Goal: Check status

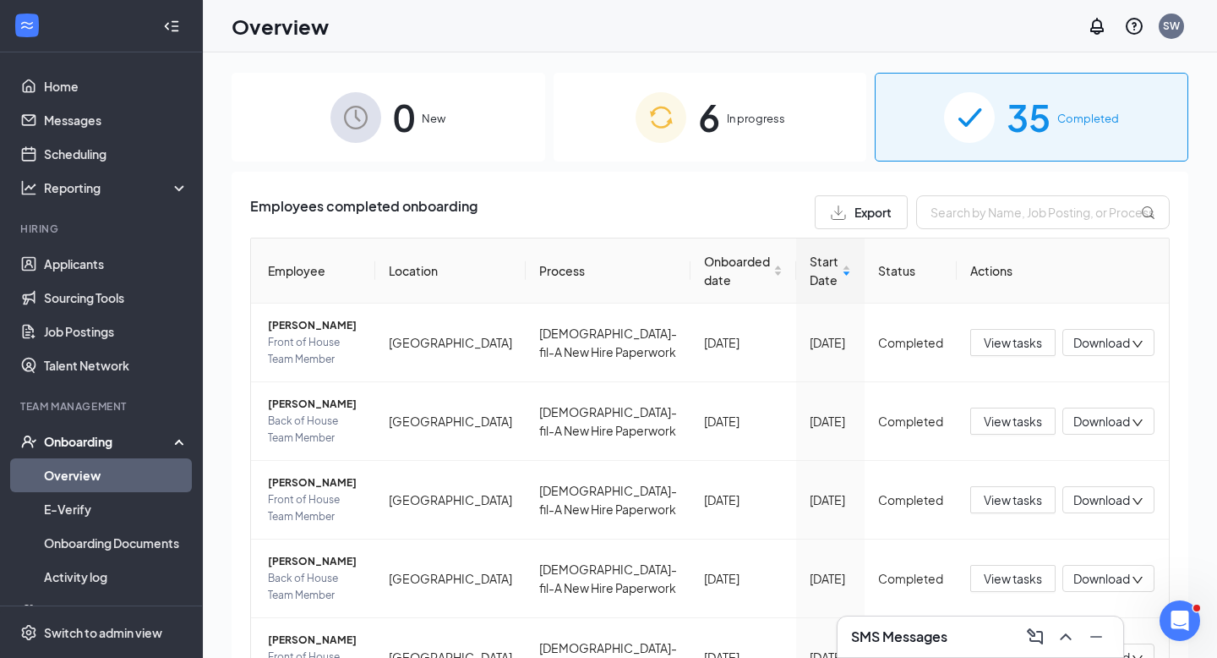
click at [988, 145] on div "35 Completed" at bounding box center [1032, 117] width 314 height 89
click at [985, 209] on input "text" at bounding box center [1043, 212] width 254 height 34
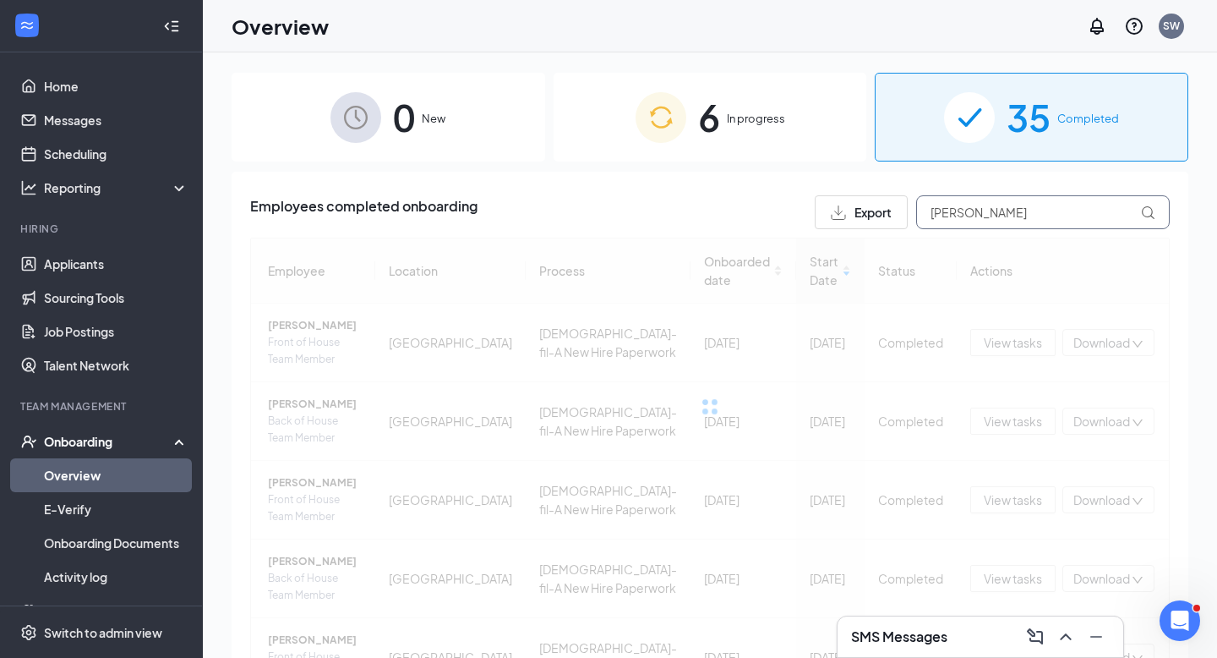
type input "[PERSON_NAME]"
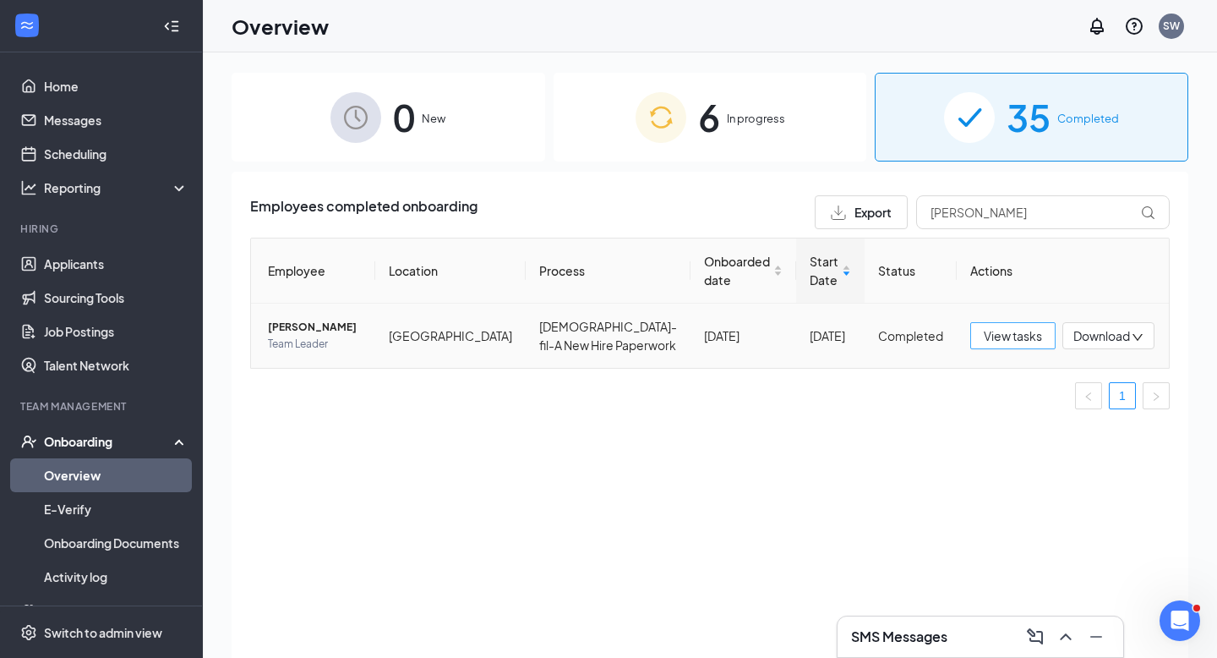
click at [1008, 342] on span "View tasks" at bounding box center [1013, 335] width 58 height 19
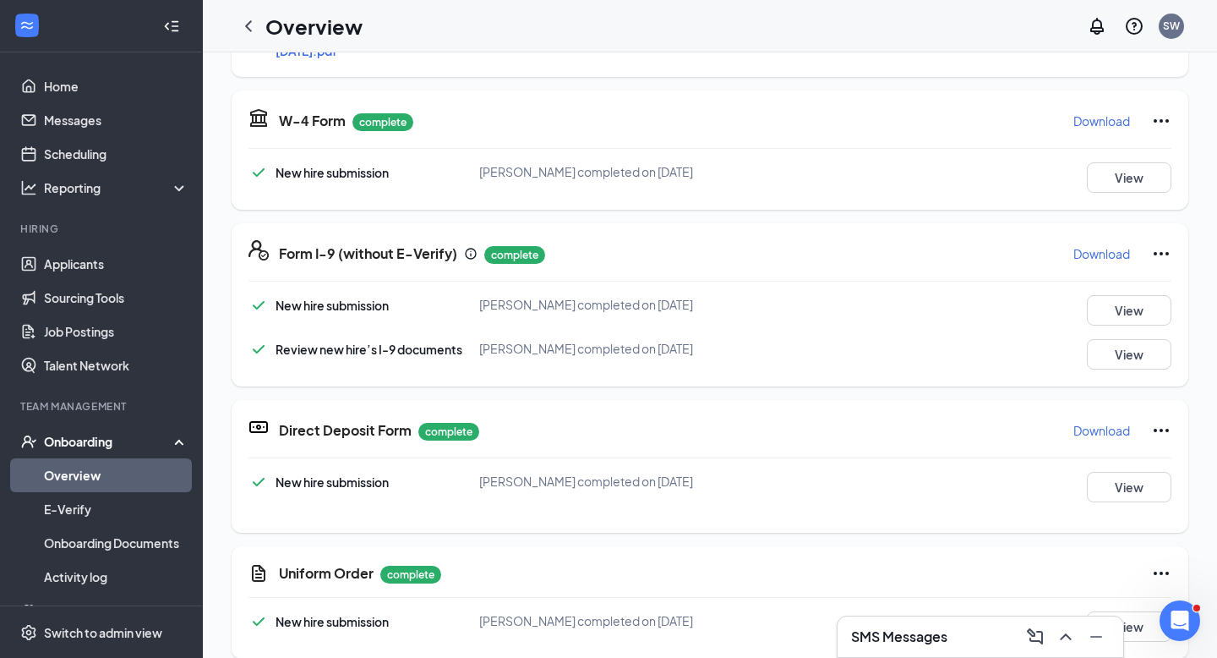
scroll to position [25, 0]
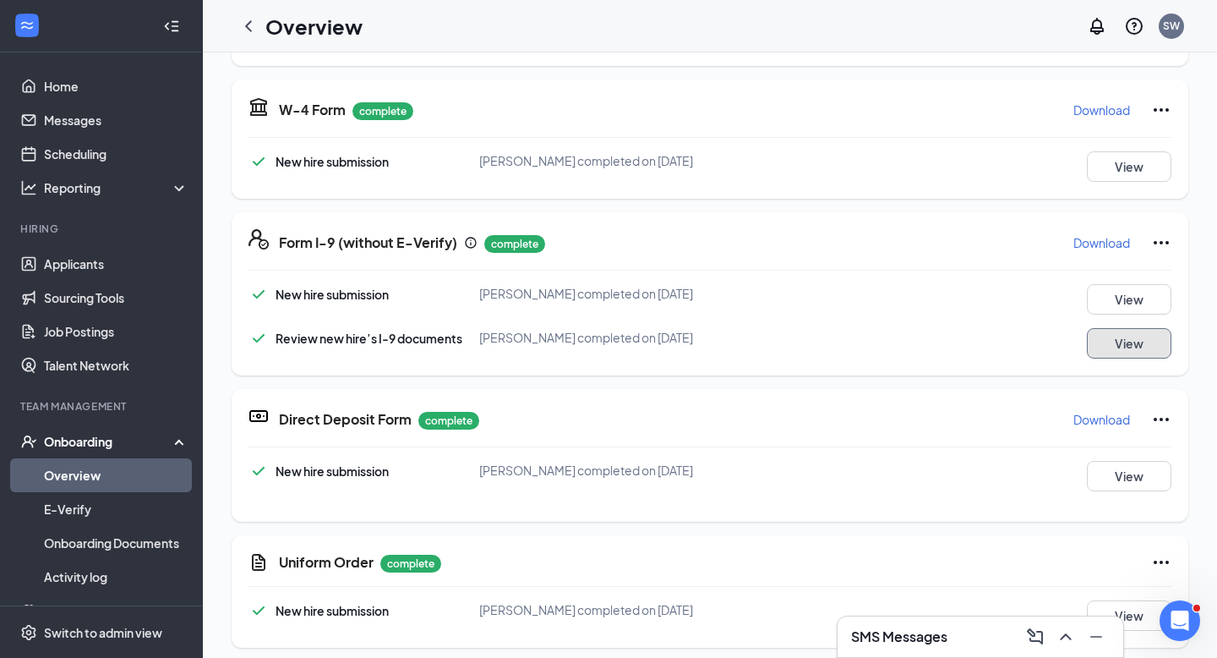
click at [1124, 328] on button "View" at bounding box center [1129, 343] width 85 height 30
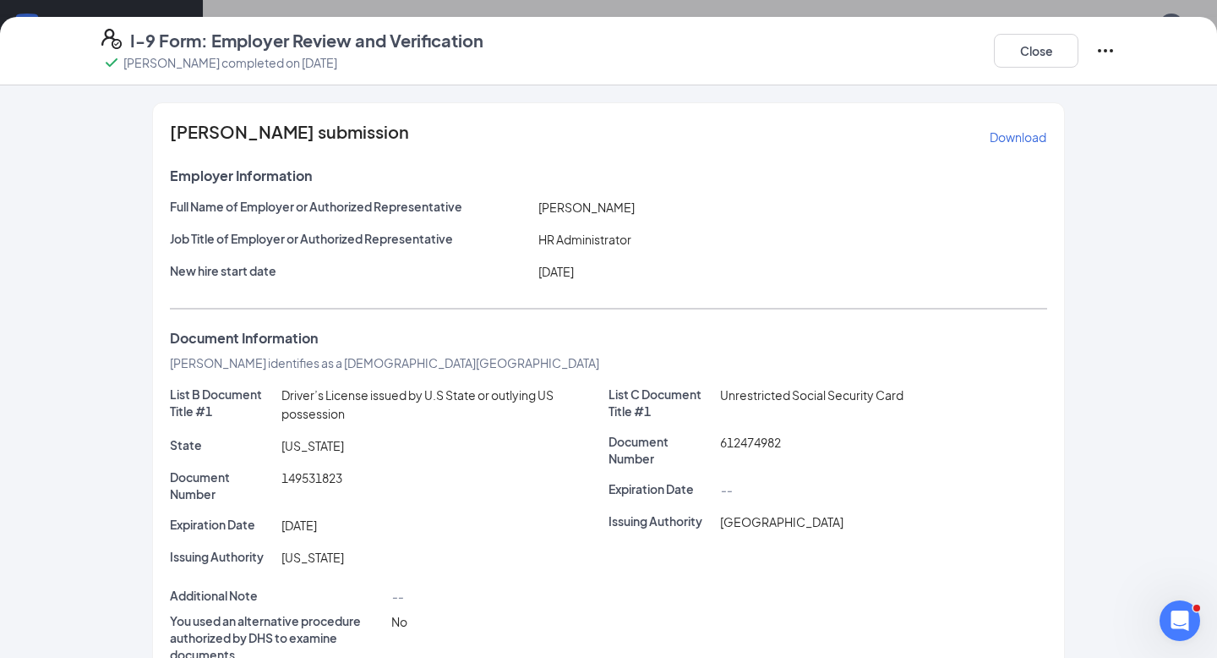
scroll to position [0, 0]
click at [1045, 47] on button "Close" at bounding box center [1036, 51] width 85 height 34
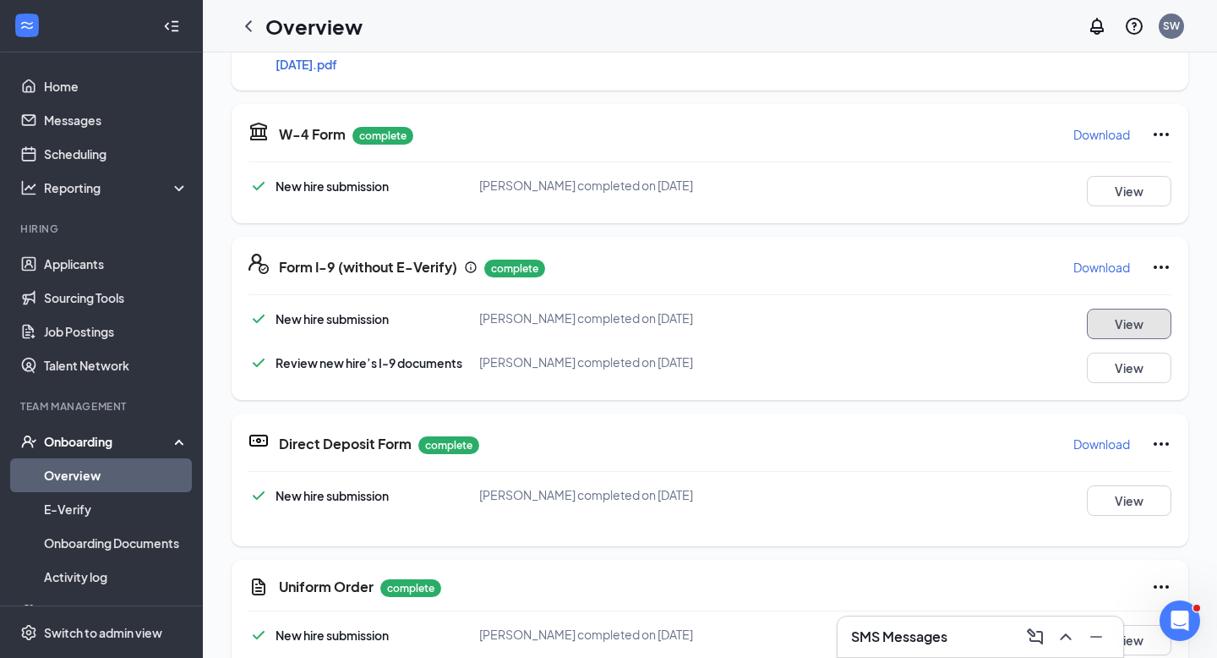
click at [1113, 308] on button "View" at bounding box center [1129, 323] width 85 height 30
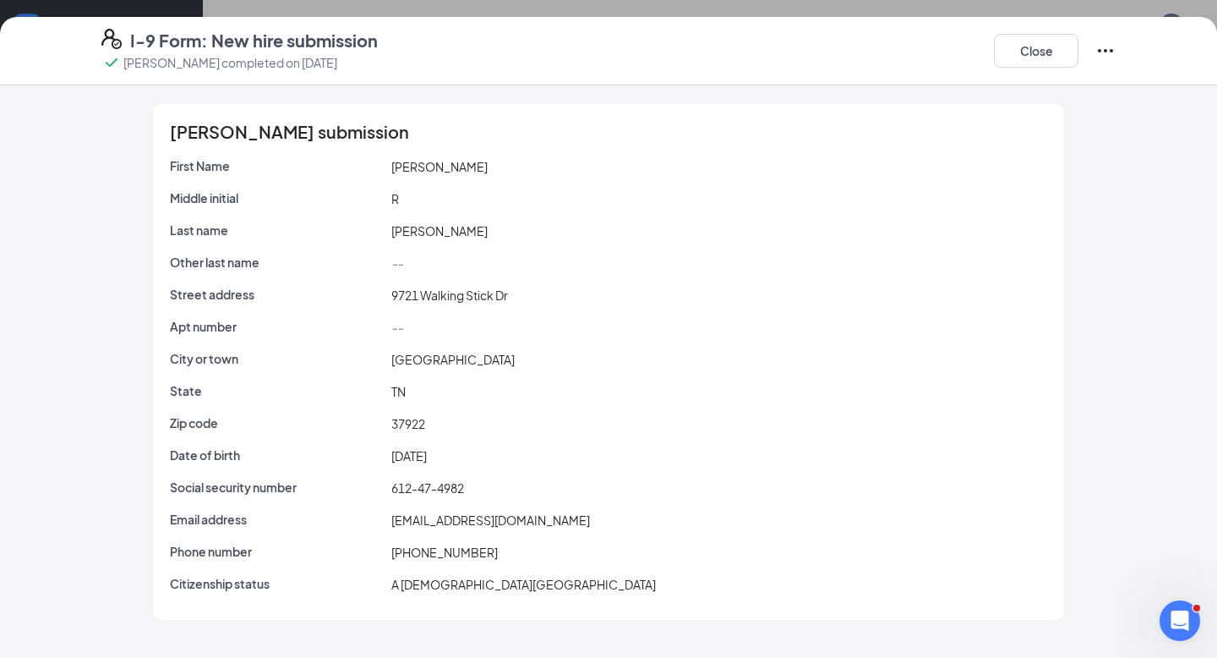
scroll to position [210, 0]
click at [1035, 50] on button "Close" at bounding box center [1036, 51] width 85 height 34
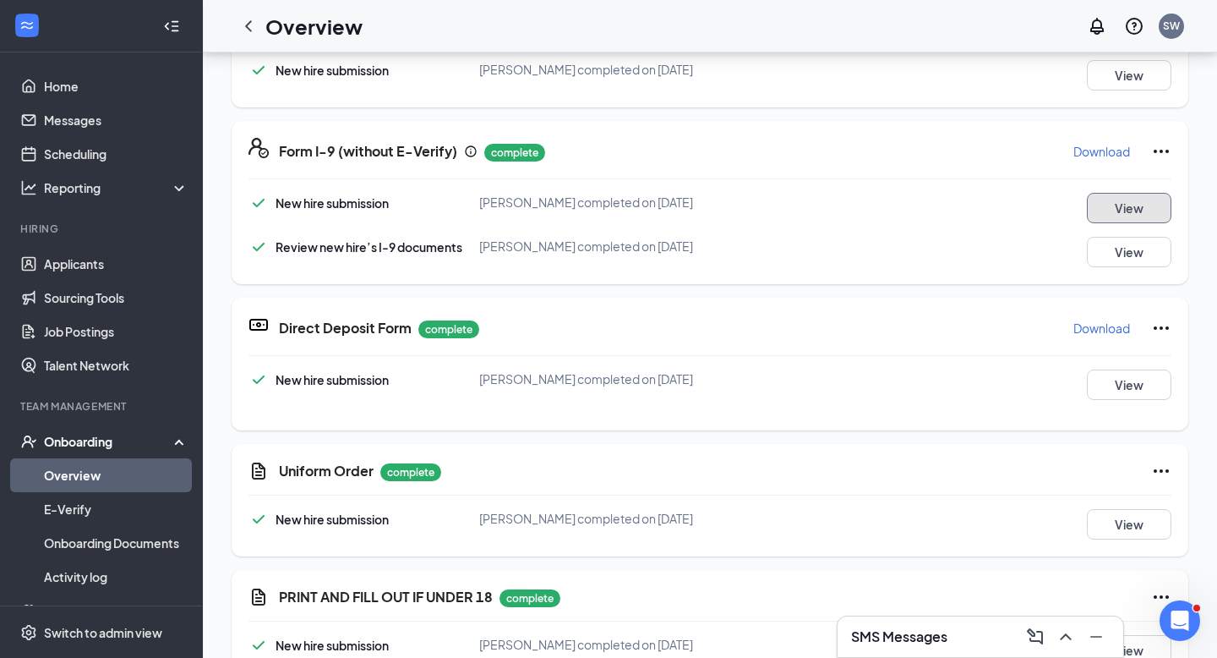
scroll to position [142, 0]
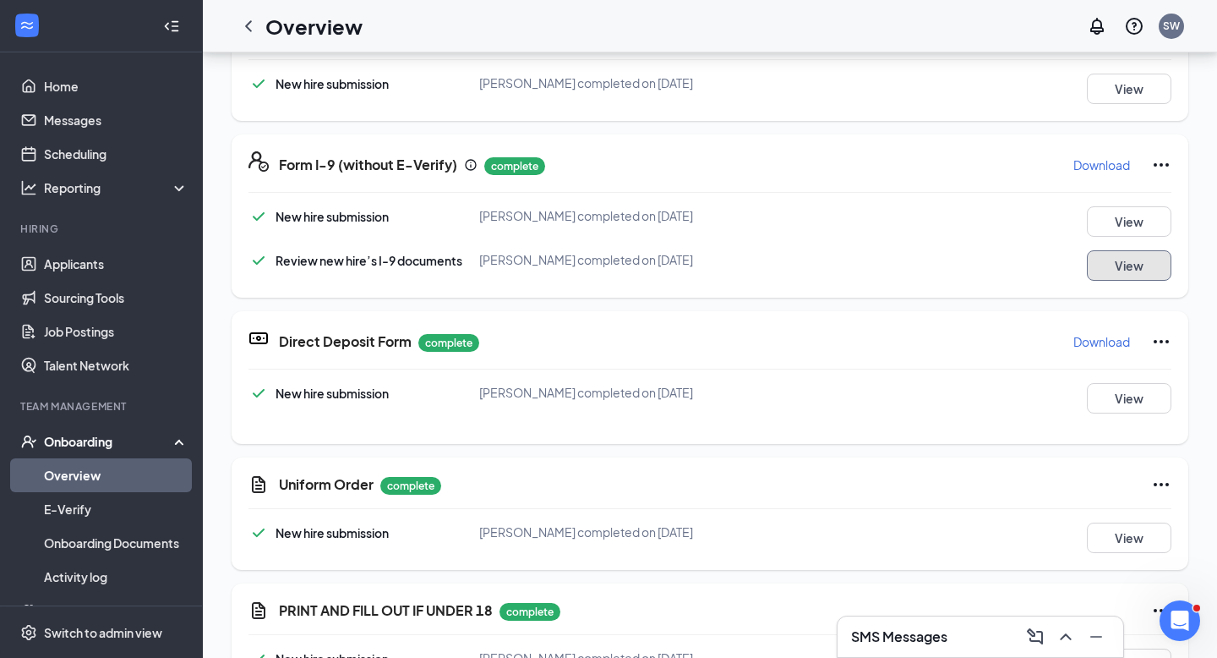
click at [1115, 254] on button "View" at bounding box center [1129, 265] width 85 height 30
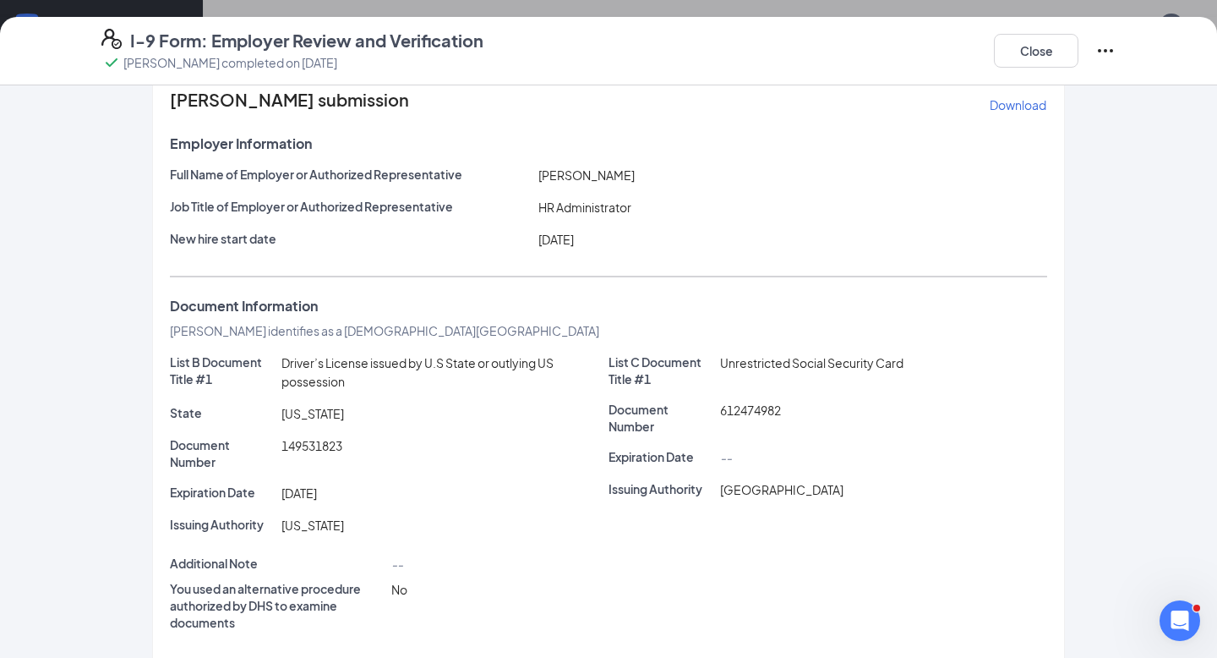
scroll to position [0, 0]
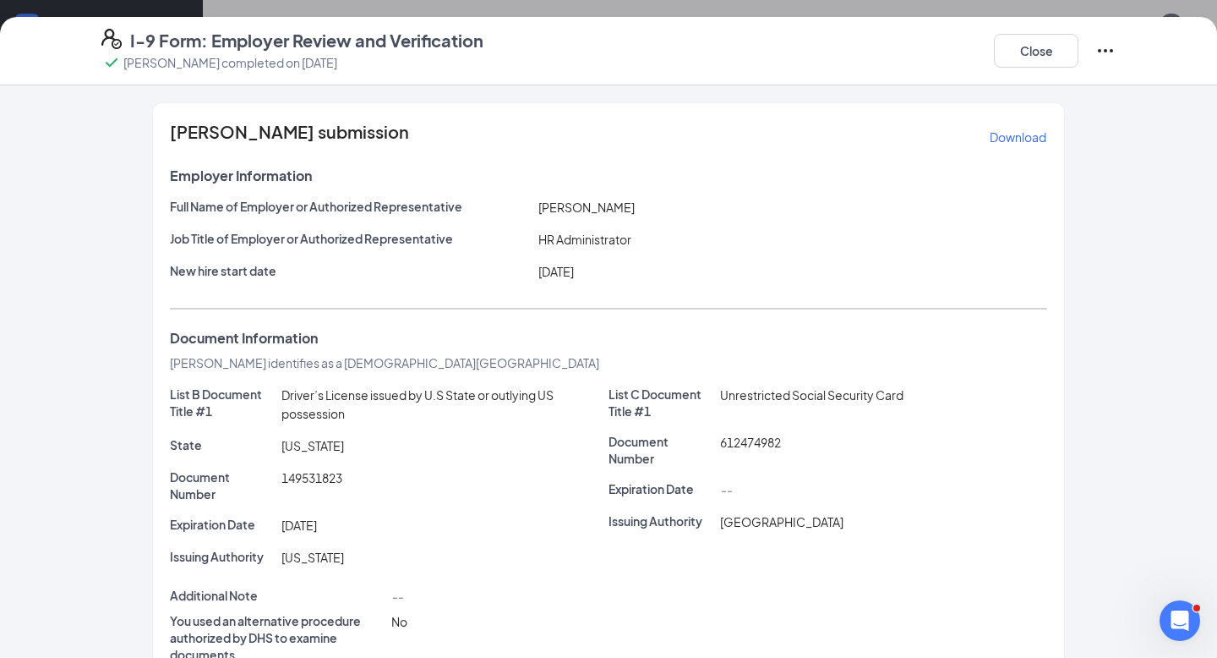
click at [1026, 140] on p "Download" at bounding box center [1018, 136] width 57 height 17
click at [1029, 54] on button "Close" at bounding box center [1036, 51] width 85 height 34
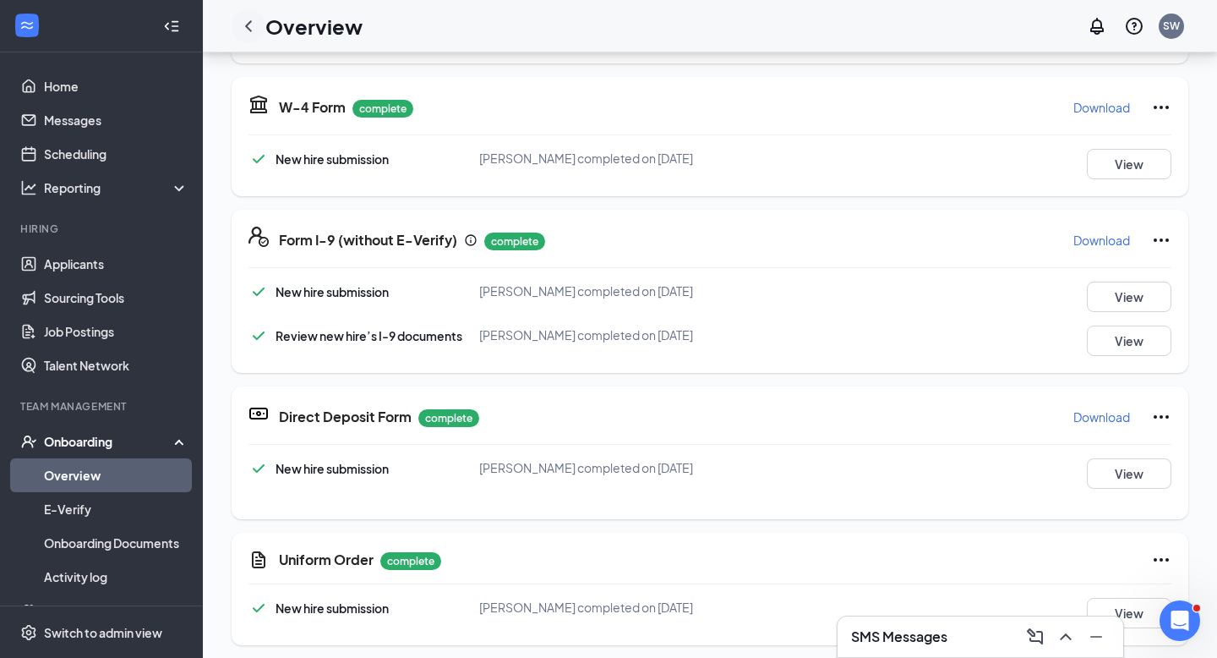
click at [247, 29] on icon "ChevronLeft" at bounding box center [248, 26] width 20 height 20
